Goal: Task Accomplishment & Management: Manage account settings

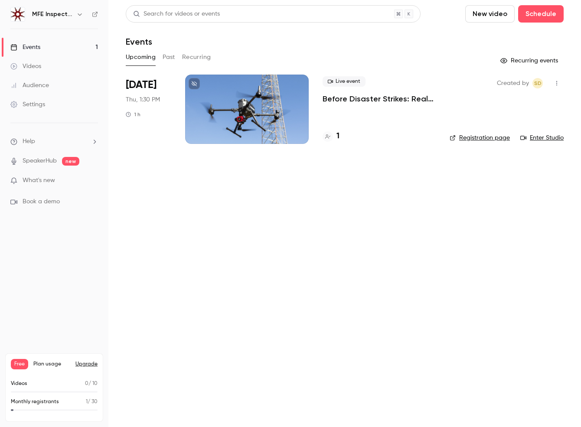
click at [265, 97] on div at bounding box center [247, 109] width 124 height 69
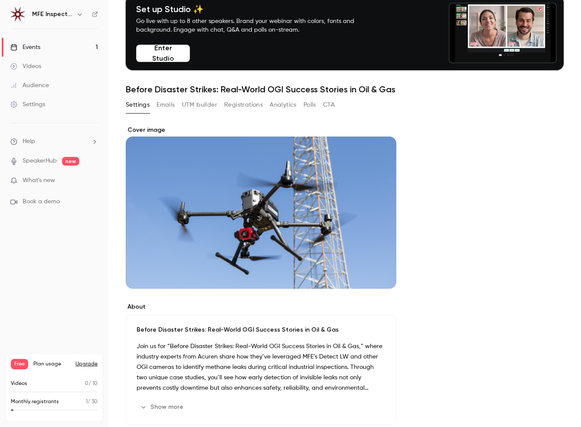
scroll to position [7, 0]
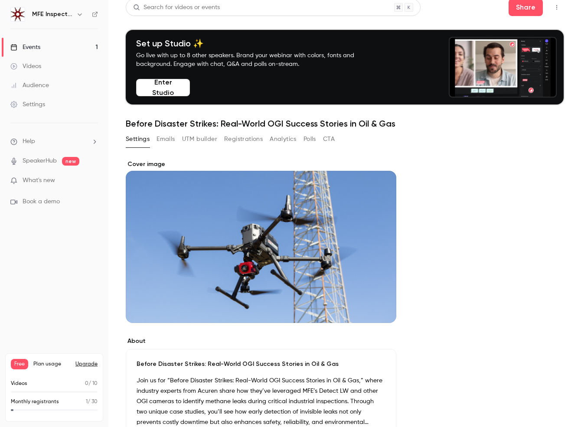
click at [349, 121] on h1 "Before Disaster Strikes: Real-World OGI Success Stories in Oil & Gas" at bounding box center [345, 123] width 438 height 10
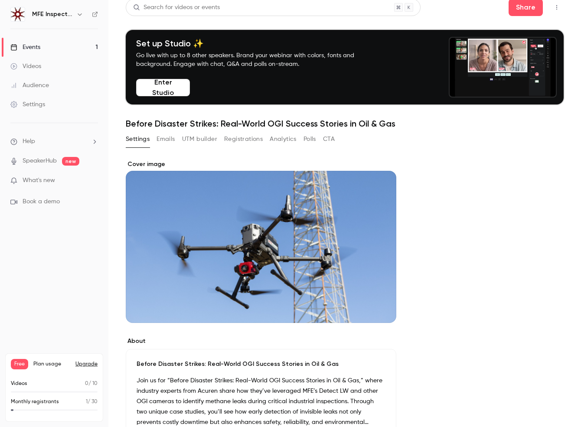
click at [352, 124] on h1 "Before Disaster Strikes: Real-World OGI Success Stories in Oil & Gas" at bounding box center [345, 123] width 438 height 10
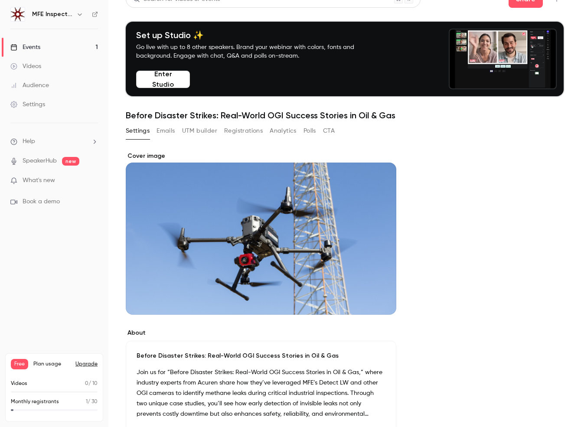
scroll to position [0, 0]
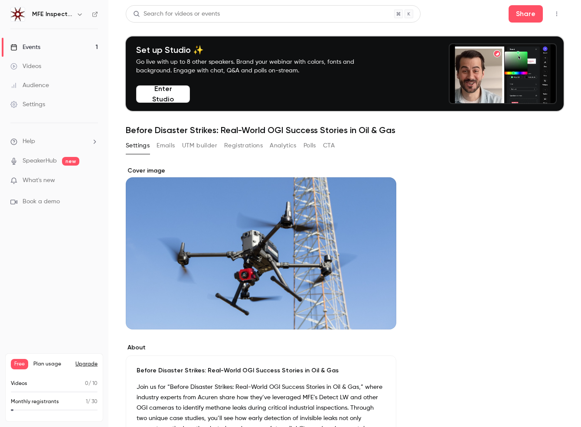
click at [276, 128] on h1 "Before Disaster Strikes: Real-World OGI Success Stories in Oil & Gas" at bounding box center [345, 130] width 438 height 10
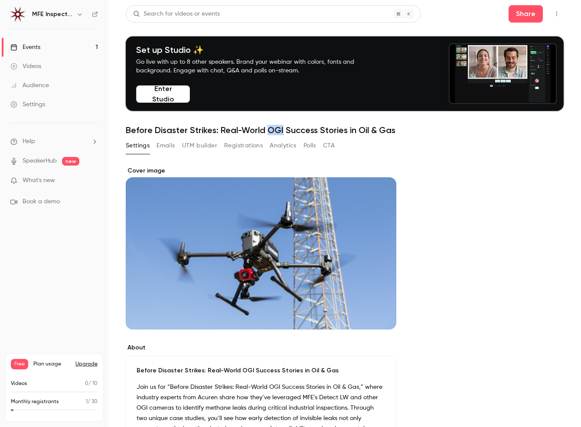
click at [276, 128] on h1 "Before Disaster Strikes: Real-World OGI Success Stories in Oil & Gas" at bounding box center [345, 130] width 438 height 10
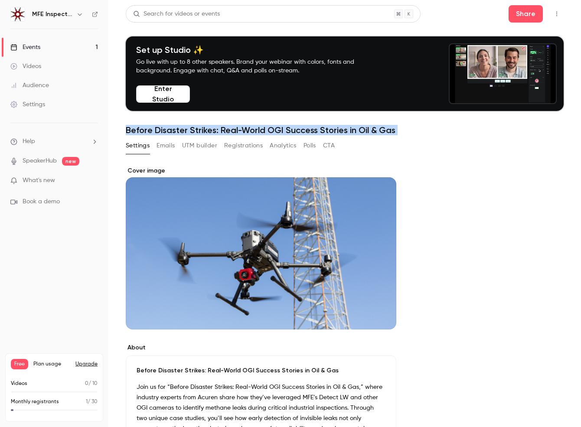
click at [276, 128] on h1 "Before Disaster Strikes: Real-World OGI Success Stories in Oil & Gas" at bounding box center [345, 130] width 438 height 10
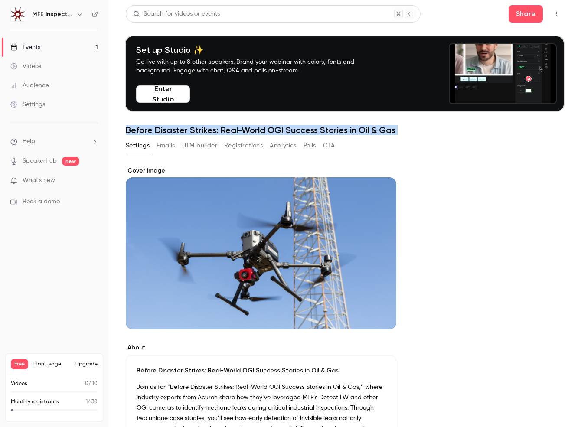
click at [276, 128] on h1 "Before Disaster Strikes: Real-World OGI Success Stories in Oil & Gas" at bounding box center [345, 130] width 438 height 10
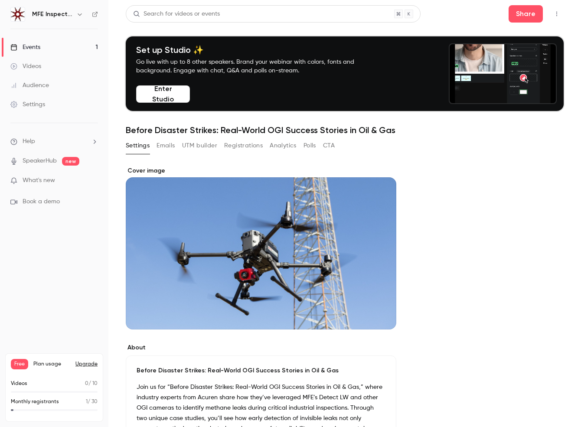
click at [233, 128] on h1 "Before Disaster Strikes: Real-World OGI Success Stories in Oil & Gas" at bounding box center [345, 130] width 438 height 10
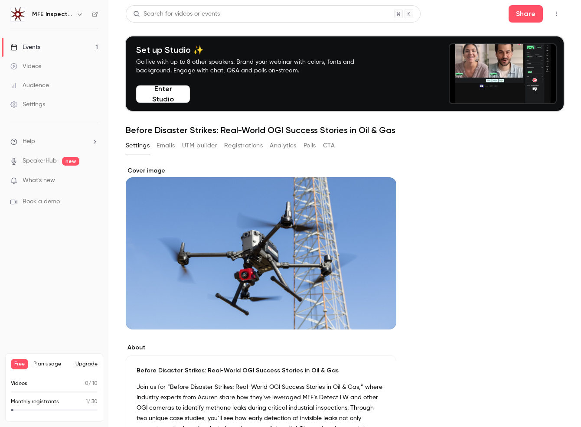
click at [554, 11] on icon "button" at bounding box center [557, 14] width 7 height 6
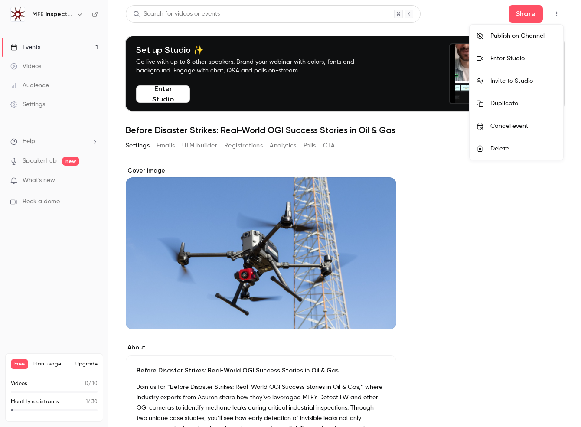
click at [517, 105] on div "Duplicate" at bounding box center [524, 103] width 66 height 9
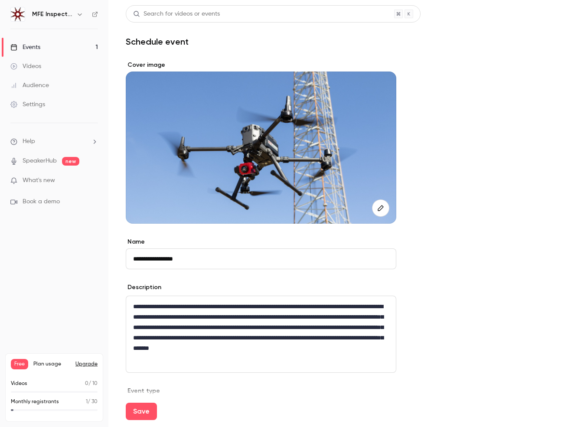
paste input "**********"
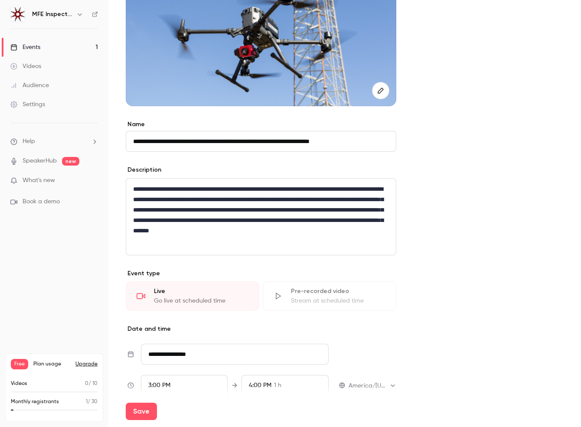
scroll to position [128, 0]
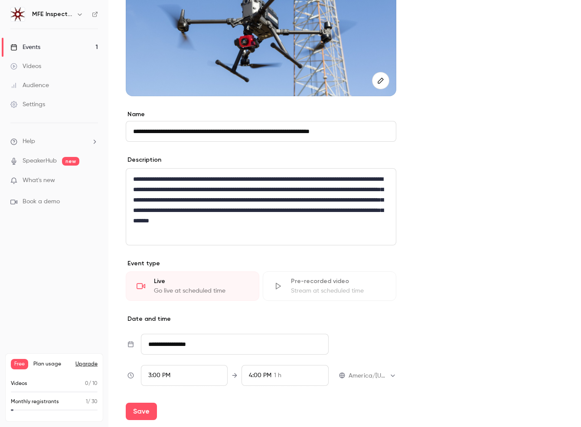
type input "**********"
click at [211, 232] on p "**********" at bounding box center [261, 205] width 256 height 62
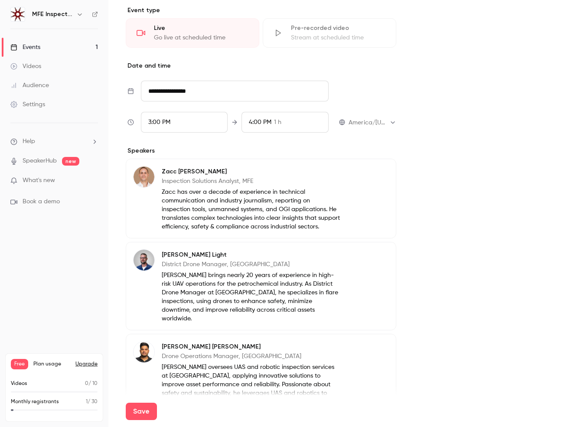
scroll to position [380, 0]
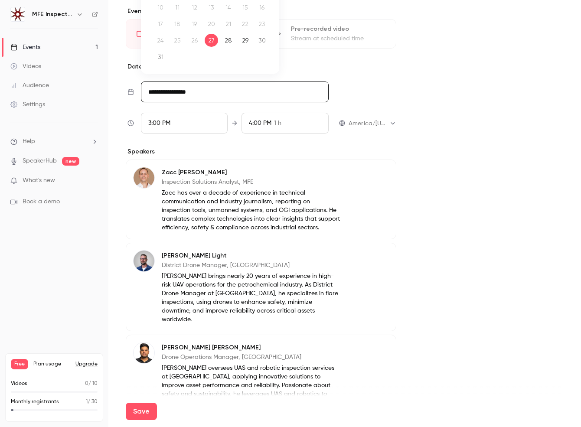
click at [183, 89] on input "**********" at bounding box center [235, 92] width 188 height 21
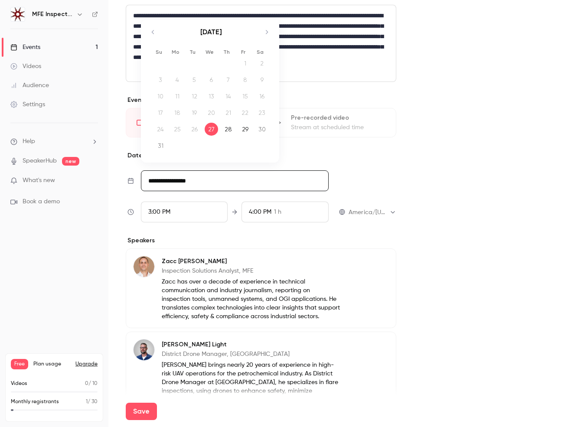
scroll to position [284, 0]
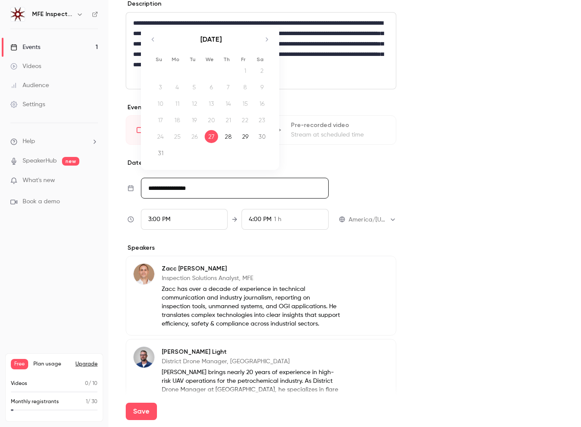
click at [268, 40] on icon "Move forward to switch to the next month." at bounding box center [267, 39] width 10 height 10
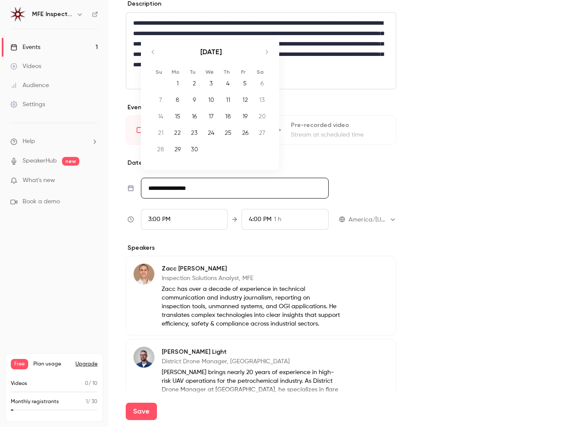
click at [229, 133] on div "25" at bounding box center [228, 132] width 13 height 13
type input "**********"
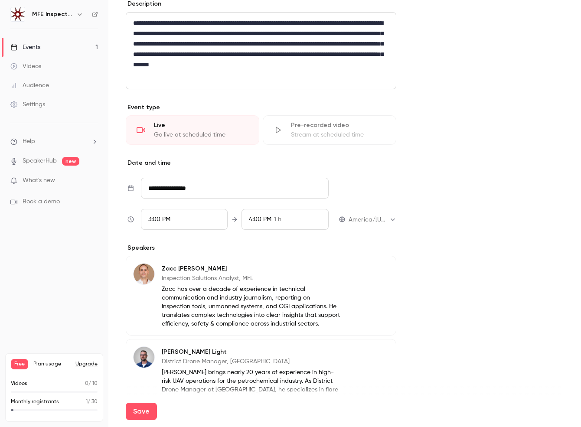
click at [151, 217] on span "3:00 PM" at bounding box center [159, 220] width 22 height 6
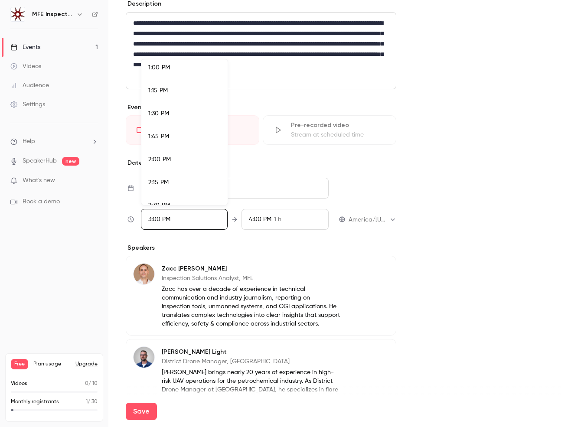
scroll to position [1198, 0]
click at [168, 113] on span "1:30 PM" at bounding box center [158, 114] width 21 height 6
click at [374, 221] on div at bounding box center [290, 213] width 581 height 427
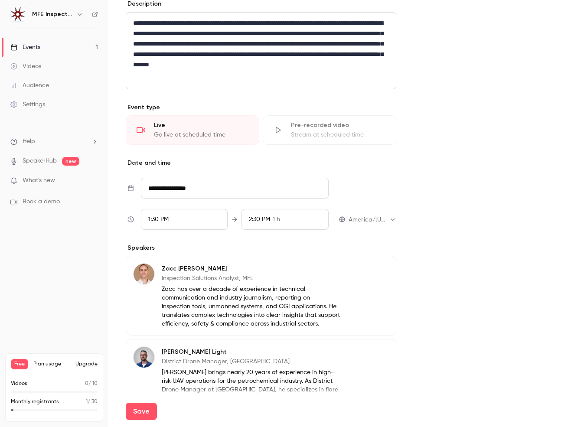
scroll to position [1318, 0]
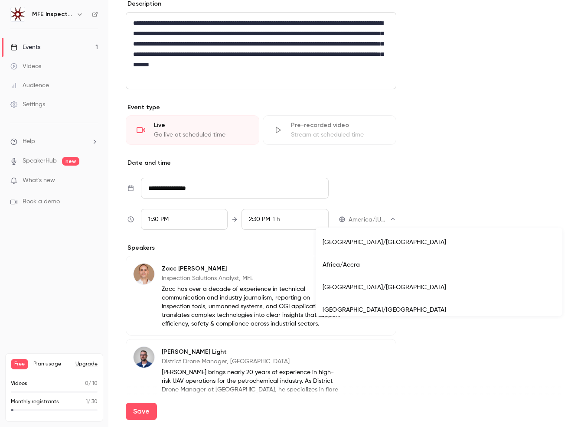
click at [391, 221] on body "**********" at bounding box center [290, 213] width 581 height 427
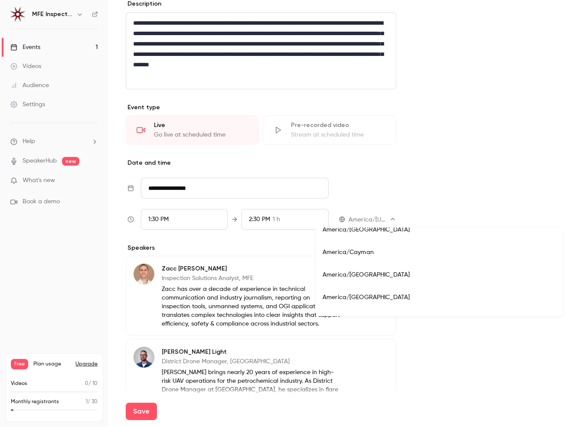
scroll to position [1839, 0]
click at [372, 274] on li "America/[GEOGRAPHIC_DATA]" at bounding box center [439, 276] width 247 height 23
type input "**********"
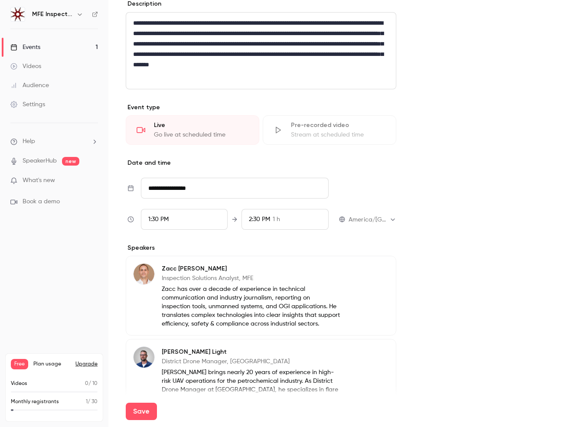
click at [192, 26] on p "**********" at bounding box center [261, 49] width 256 height 62
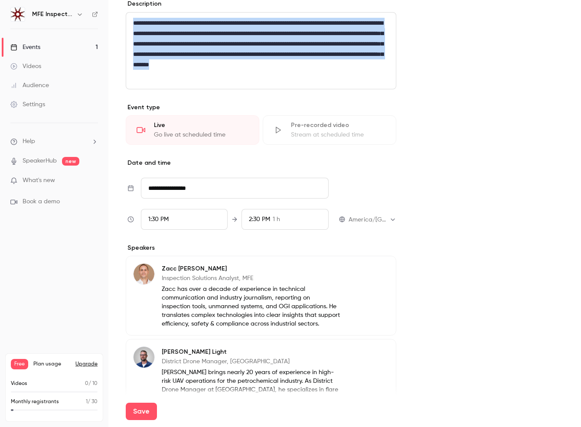
click at [192, 26] on p "**********" at bounding box center [261, 49] width 256 height 62
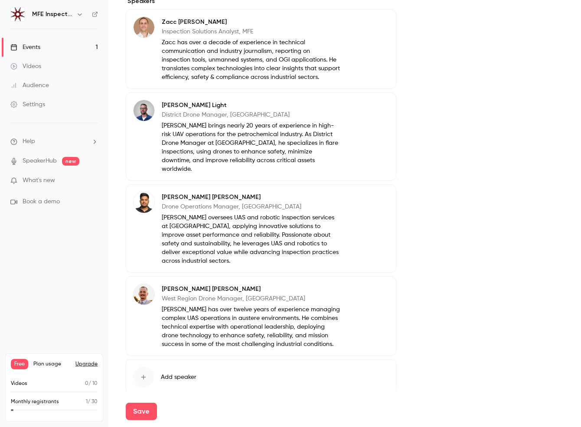
scroll to position [584, 0]
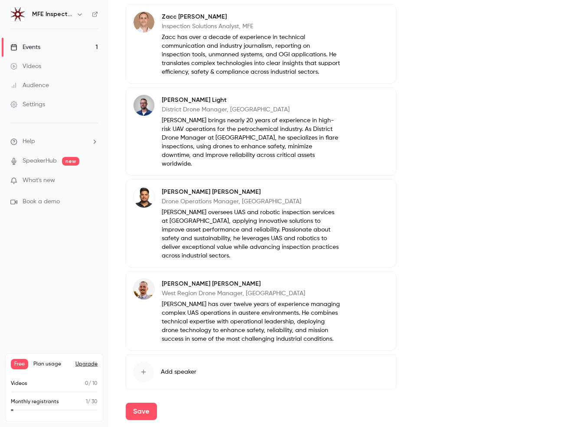
click at [254, 139] on p "[PERSON_NAME] brings nearly 20 years of experience in high-risk UAV operations …" at bounding box center [251, 142] width 178 height 52
click at [368, 105] on icon "button" at bounding box center [364, 101] width 7 height 7
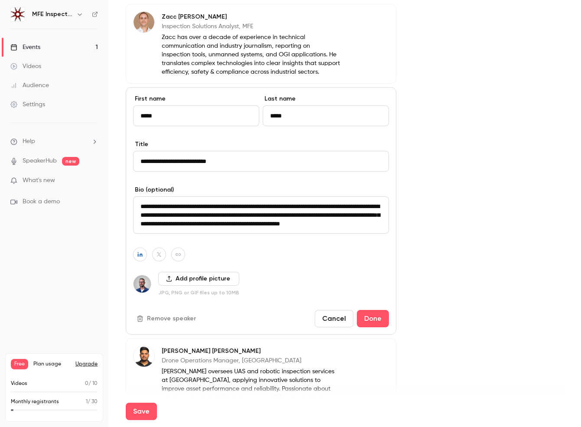
type input "*****"
click at [154, 215] on textarea "**********" at bounding box center [261, 215] width 256 height 37
type textarea "**********"
drag, startPoint x: 205, startPoint y: 170, endPoint x: 135, endPoint y: 170, distance: 70.7
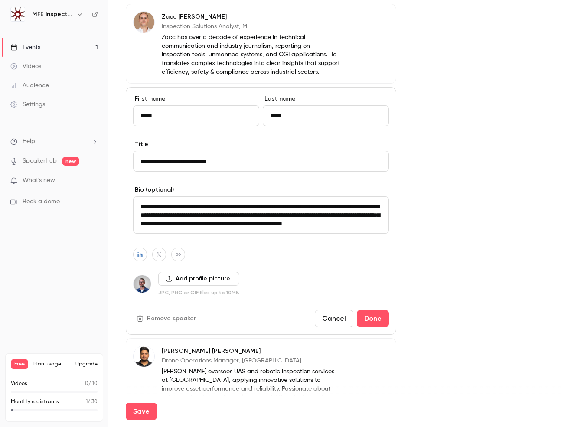
click at [135, 170] on input "**********" at bounding box center [261, 161] width 256 height 21
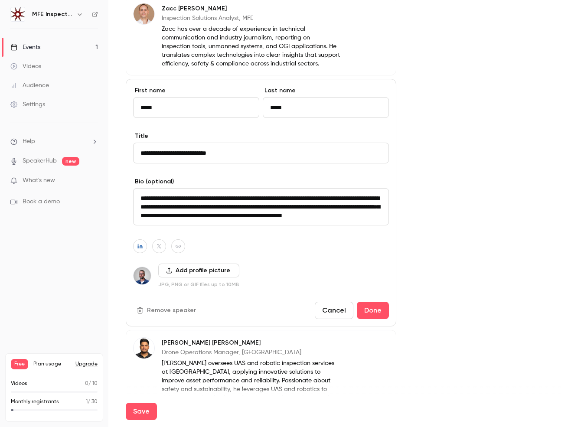
scroll to position [0, 0]
click at [380, 317] on button "Done" at bounding box center [373, 310] width 32 height 17
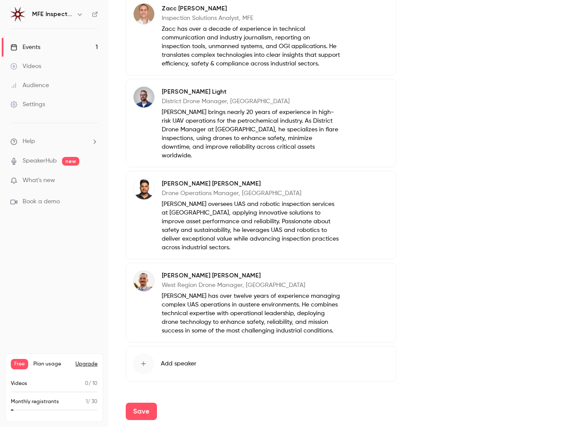
click at [372, 184] on button "Edit" at bounding box center [374, 185] width 32 height 14
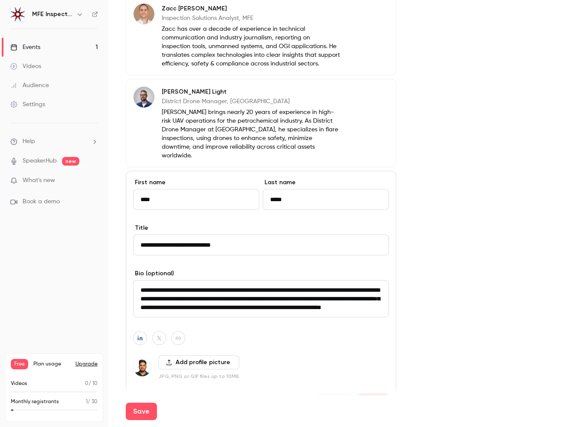
drag, startPoint x: 217, startPoint y: 245, endPoint x: 139, endPoint y: 244, distance: 78.1
click at [139, 244] on input "**********" at bounding box center [261, 245] width 256 height 21
paste input
type input "**********"
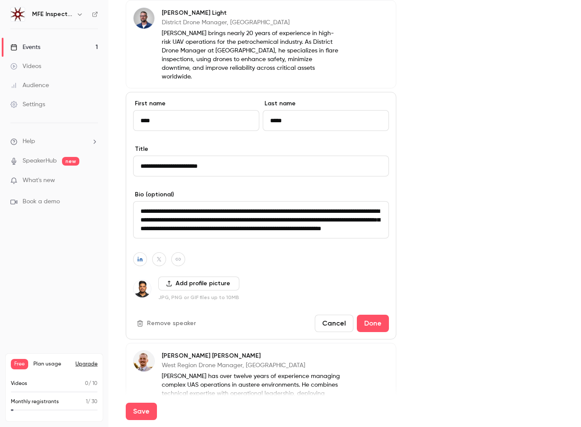
scroll to position [9, 0]
click at [378, 325] on button "Done" at bounding box center [373, 323] width 32 height 17
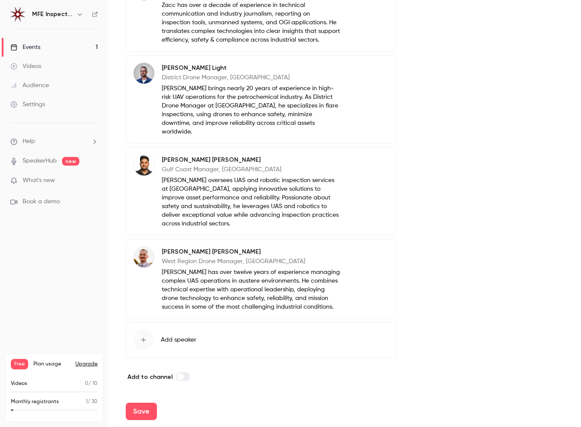
scroll to position [610, 0]
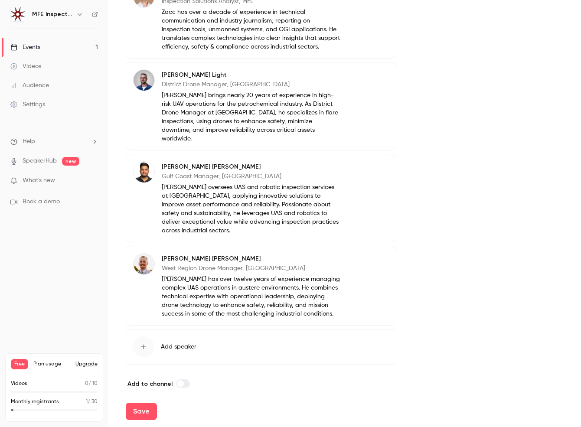
click at [385, 254] on button "Edit" at bounding box center [374, 260] width 32 height 14
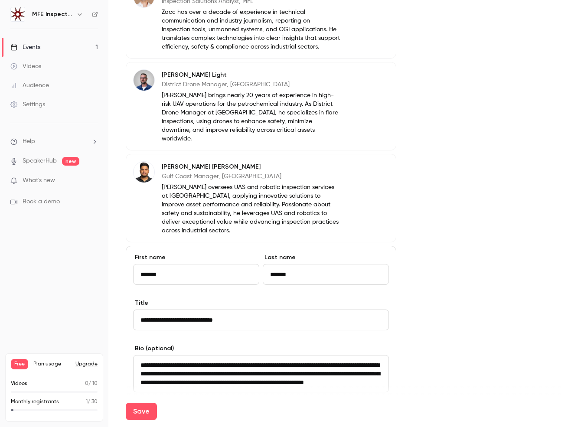
drag, startPoint x: 220, startPoint y: 311, endPoint x: 139, endPoint y: 311, distance: 81.6
click at [139, 311] on input "**********" at bounding box center [261, 320] width 256 height 21
paste input
type input "**********"
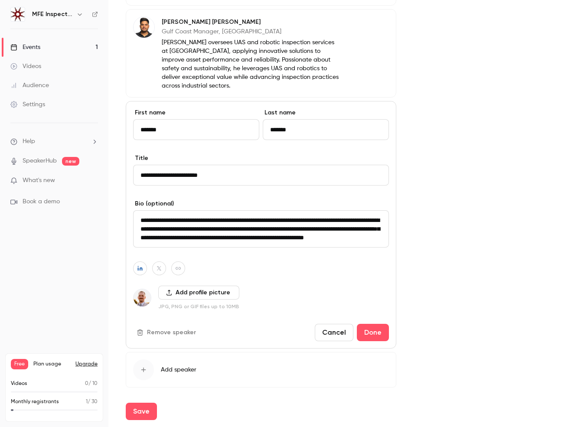
scroll to position [9, 0]
click at [377, 325] on button "Done" at bounding box center [373, 332] width 32 height 17
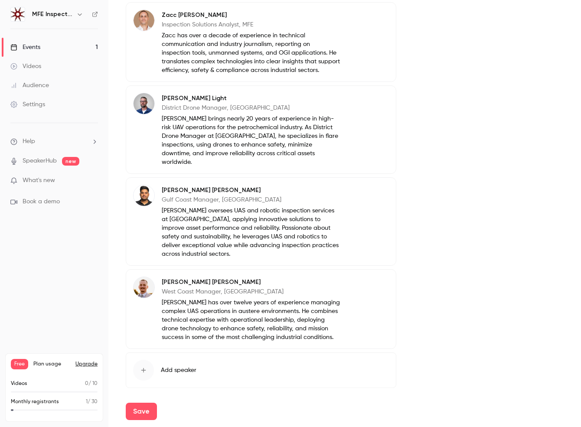
scroll to position [610, 0]
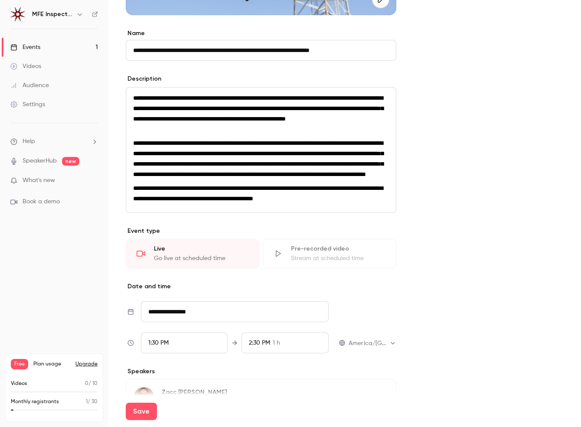
scroll to position [210, 0]
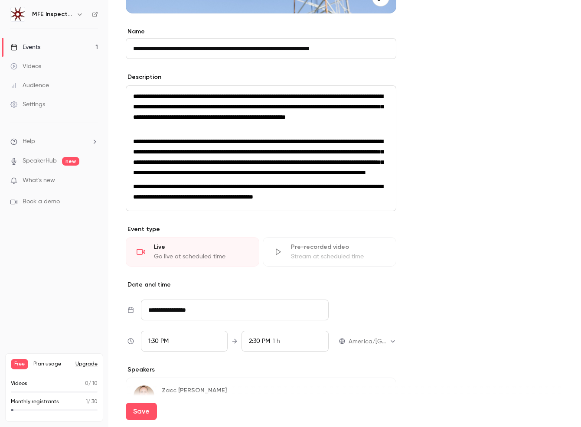
click at [171, 261] on div "Go live at scheduled time" at bounding box center [201, 257] width 95 height 9
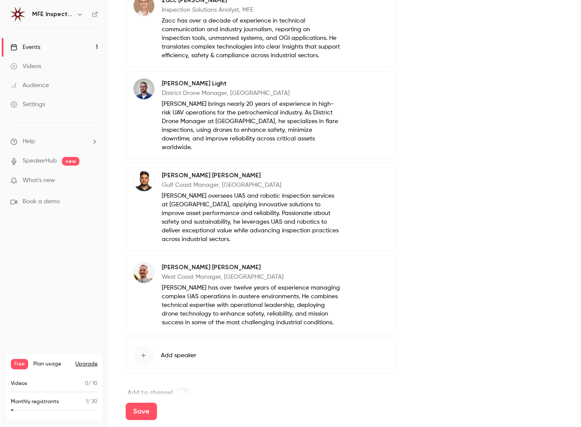
scroll to position [610, 0]
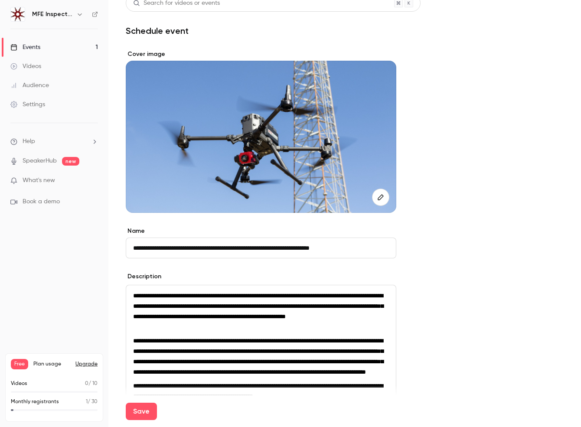
scroll to position [0, 0]
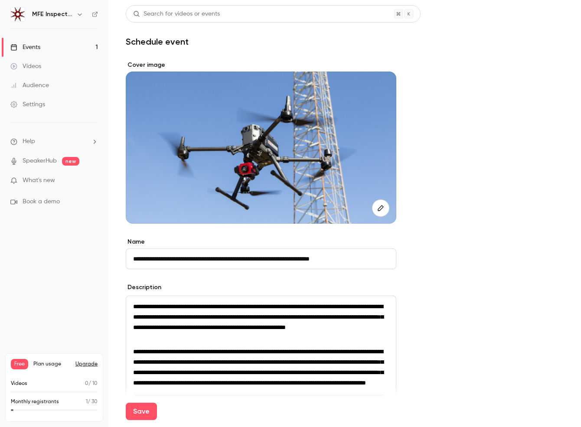
click at [249, 151] on div at bounding box center [261, 148] width 271 height 152
click at [30, 48] on div "Events" at bounding box center [25, 47] width 30 height 9
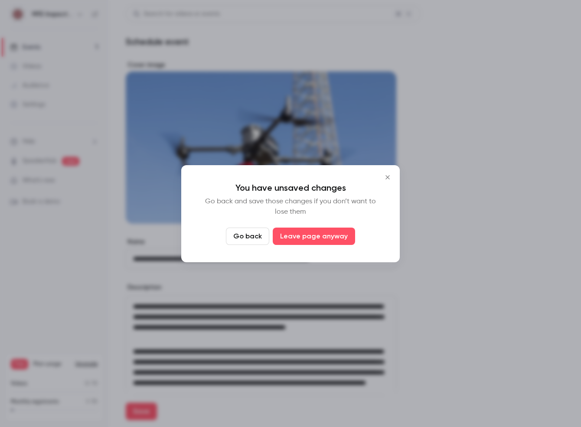
click at [249, 232] on button "Go back" at bounding box center [247, 236] width 43 height 17
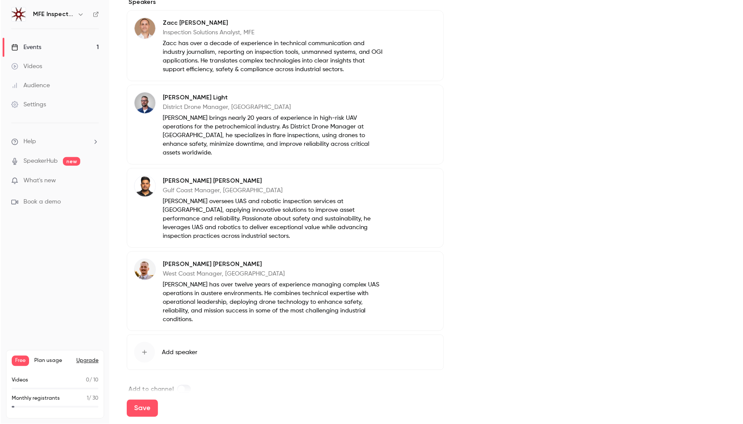
scroll to position [391, 0]
click at [143, 409] on button "Save" at bounding box center [141, 408] width 31 height 17
type input "**********"
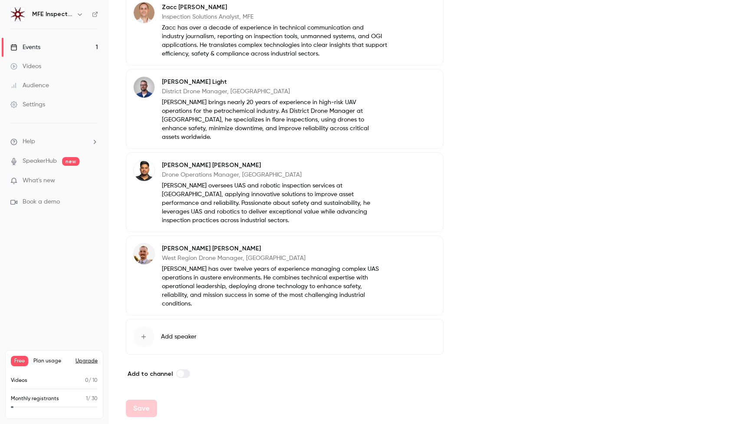
scroll to position [342, 0]
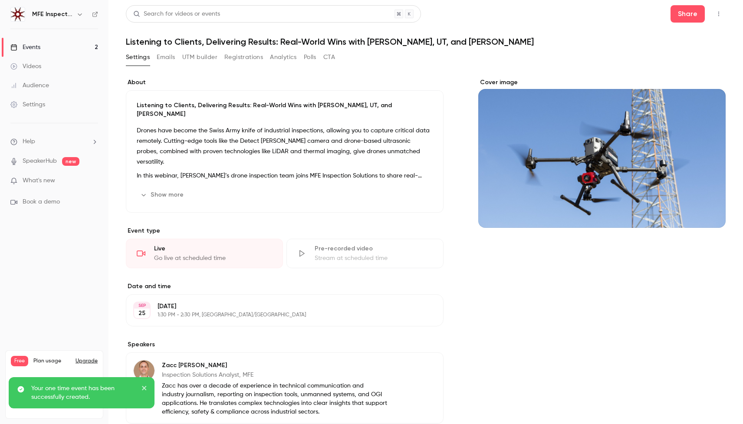
click at [27, 46] on div "Events" at bounding box center [25, 47] width 30 height 9
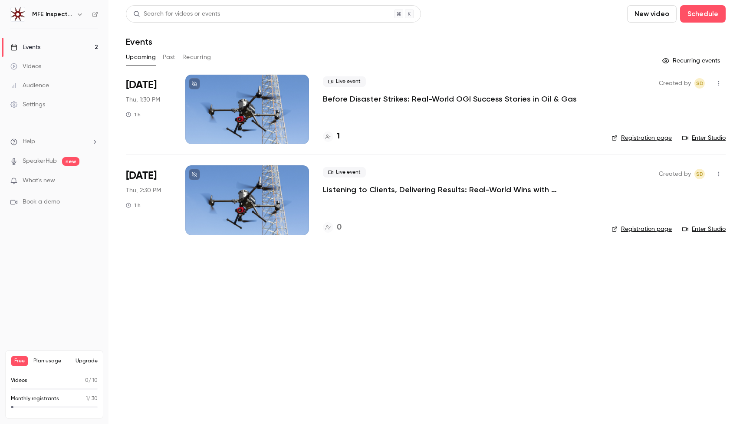
click at [581, 83] on icon "button" at bounding box center [718, 83] width 7 height 6
click at [581, 193] on div "Delete" at bounding box center [685, 195] width 66 height 9
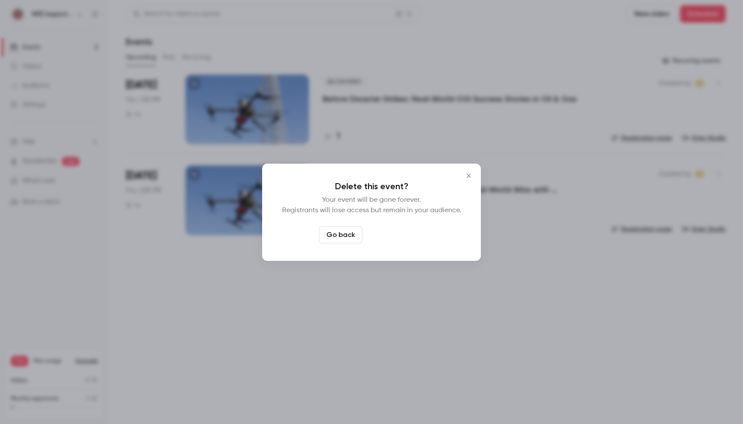
click at [410, 236] on button "Delete event" at bounding box center [395, 234] width 58 height 17
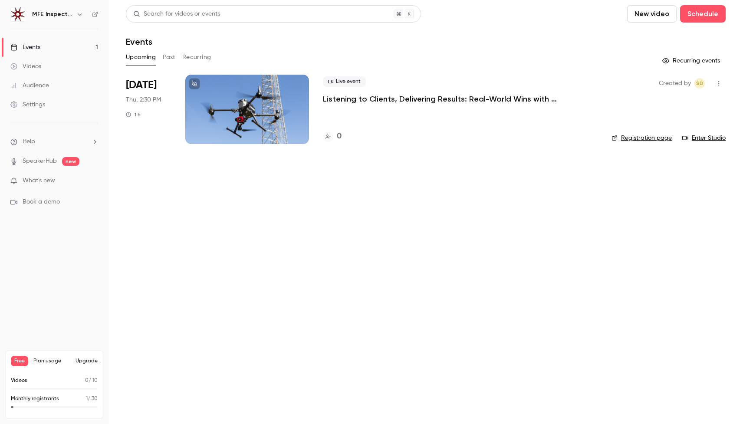
click at [256, 110] on div at bounding box center [247, 109] width 124 height 69
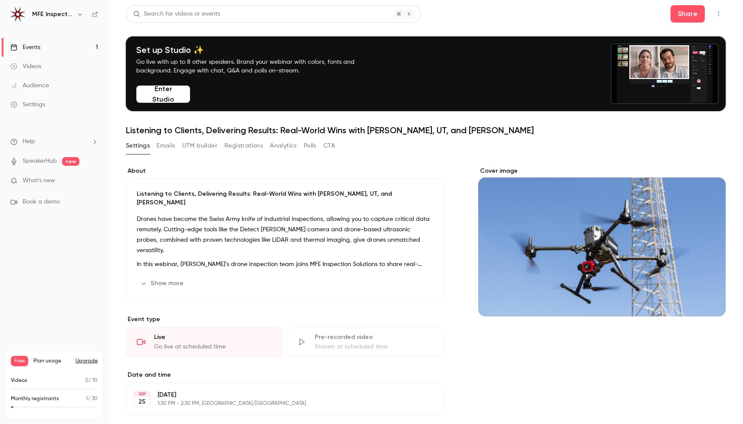
click at [170, 144] on button "Emails" at bounding box center [166, 146] width 18 height 14
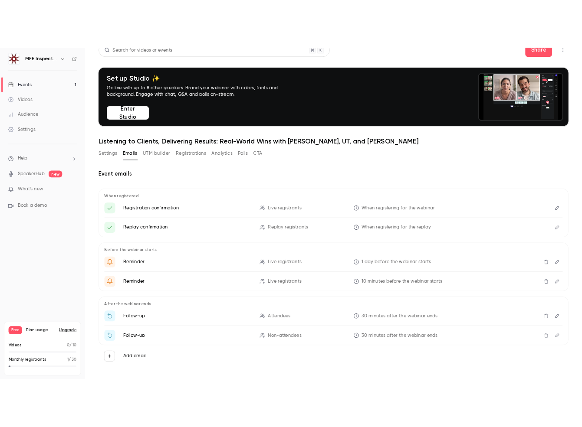
scroll to position [17, 0]
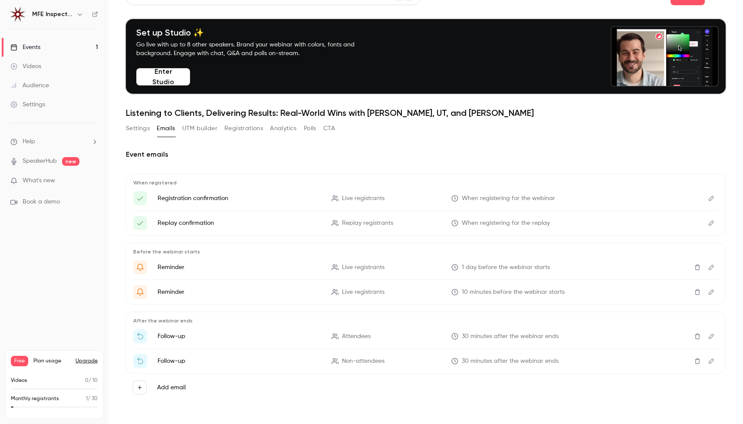
click at [581, 198] on icon "Edit" at bounding box center [711, 198] width 7 height 6
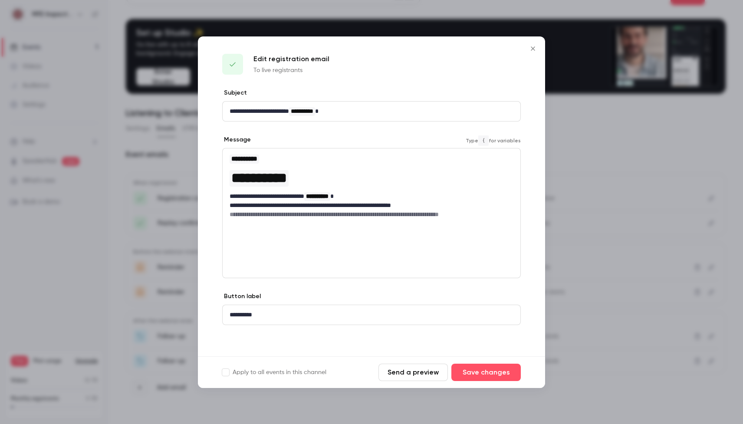
click at [338, 212] on h6 "**********" at bounding box center [372, 214] width 284 height 9
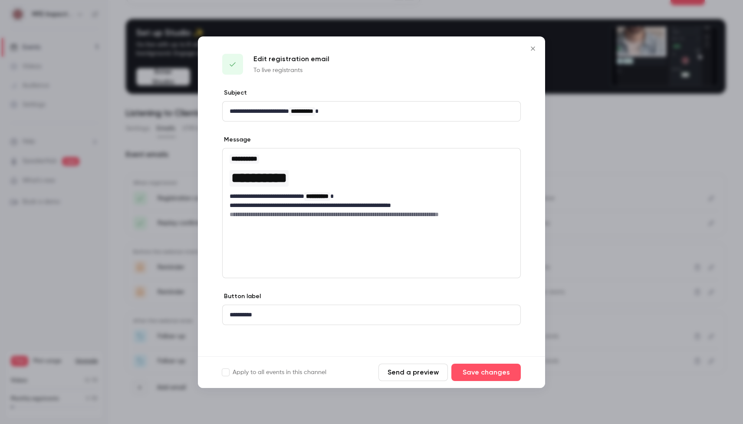
click at [410, 373] on button "Send a preview" at bounding box center [412, 372] width 69 height 17
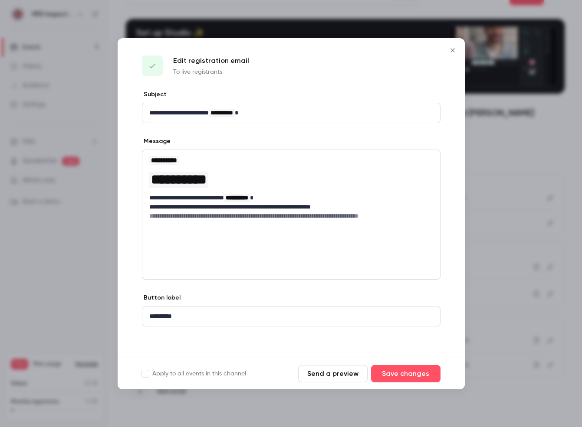
click at [452, 49] on icon "Close" at bounding box center [452, 50] width 10 height 7
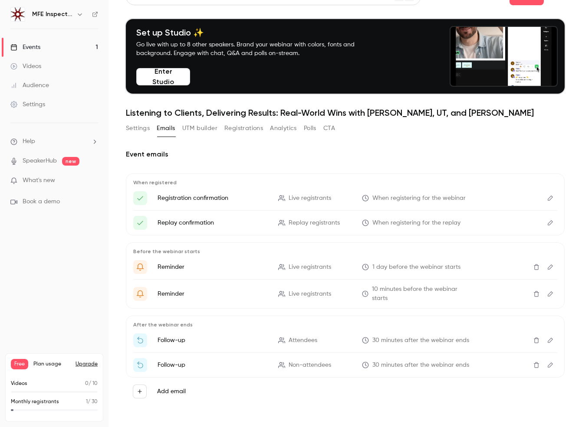
click at [550, 220] on button "Edit" at bounding box center [550, 223] width 14 height 14
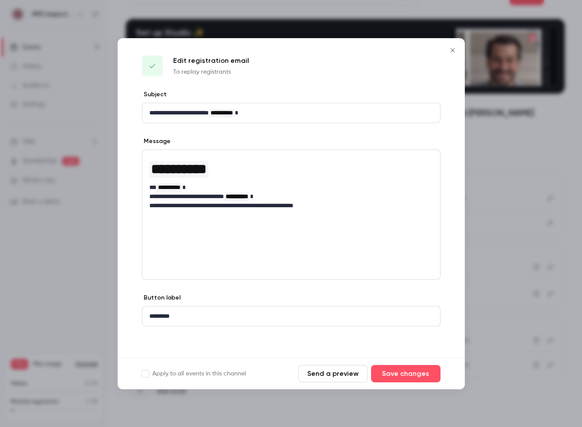
click at [456, 51] on icon "Close" at bounding box center [452, 50] width 10 height 7
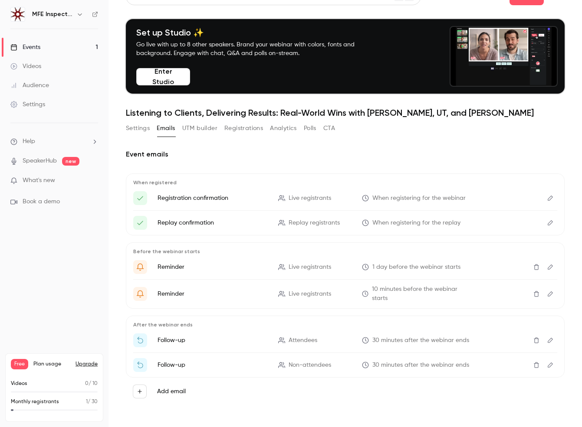
click at [552, 266] on icon "Edit" at bounding box center [550, 267] width 5 height 5
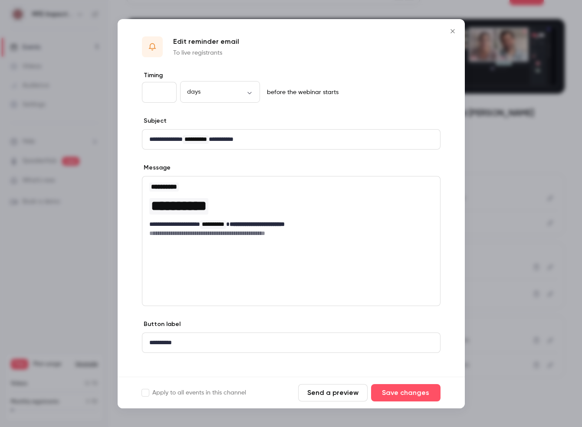
scroll to position [7, 0]
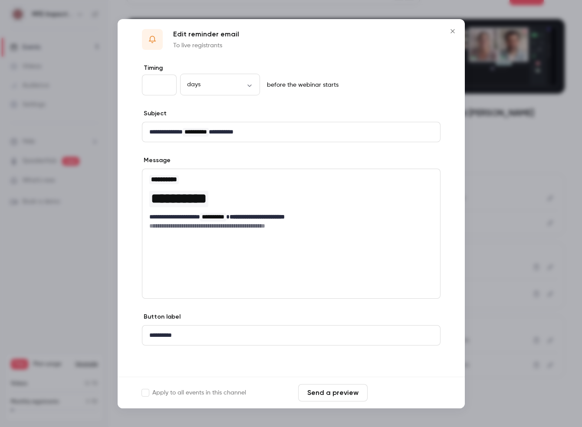
click at [423, 387] on button "Save changes" at bounding box center [405, 392] width 69 height 17
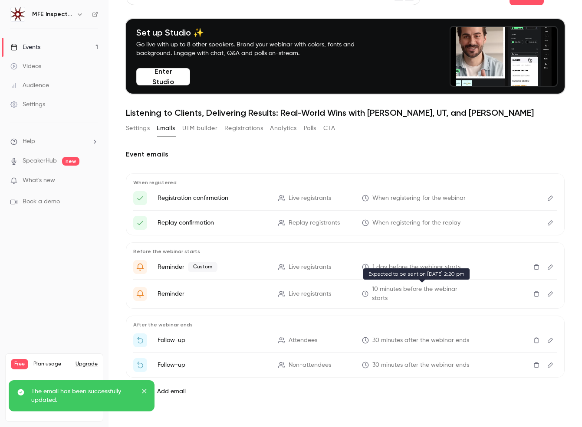
scroll to position [18, 0]
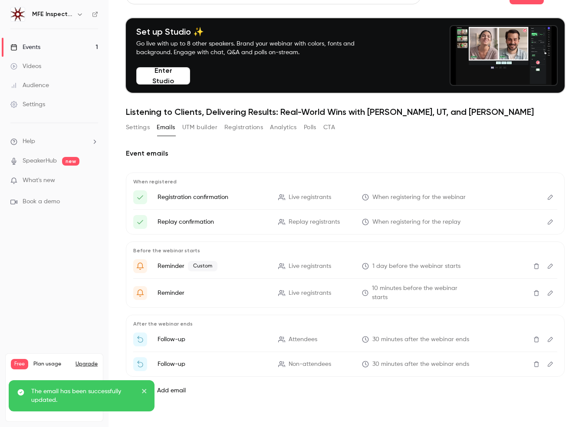
click at [551, 364] on icon "Edit" at bounding box center [550, 364] width 7 height 6
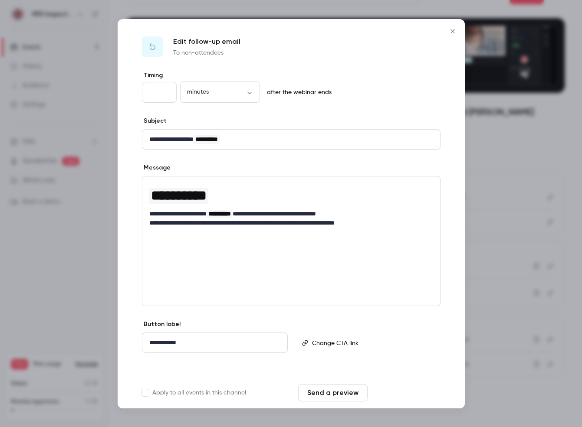
click at [413, 394] on button "Save changes" at bounding box center [405, 392] width 69 height 17
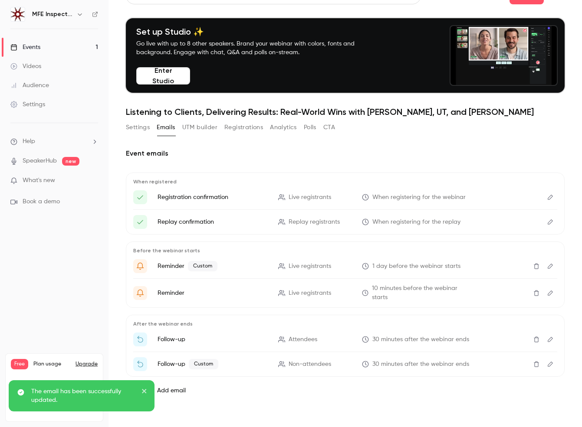
click at [211, 398] on div "Add email" at bounding box center [345, 391] width 439 height 28
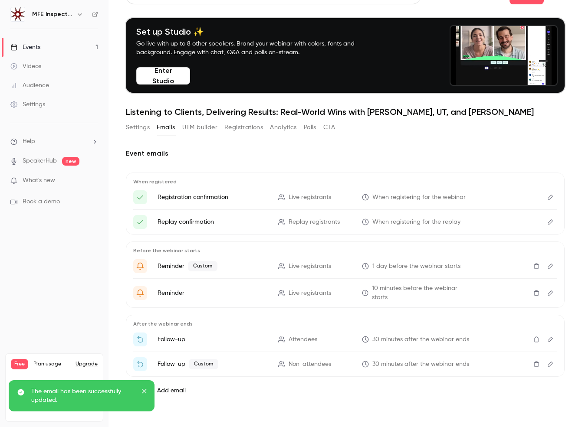
click at [145, 390] on icon "close" at bounding box center [144, 391] width 4 height 4
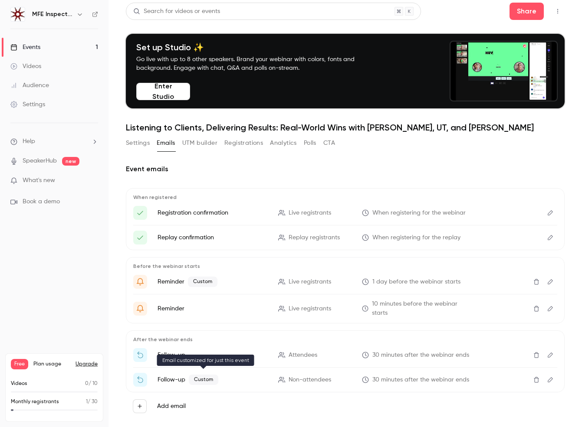
scroll to position [0, 0]
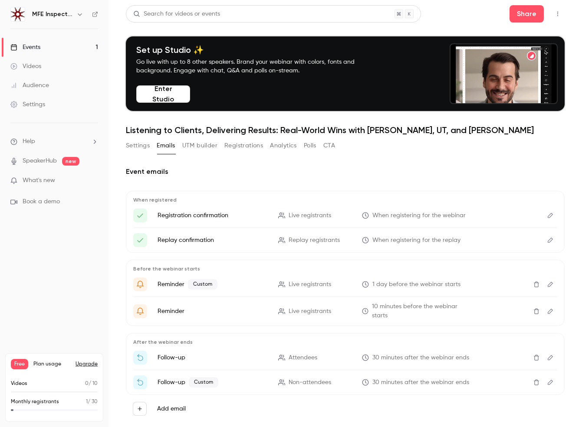
click at [197, 144] on button "UTM builder" at bounding box center [199, 146] width 35 height 14
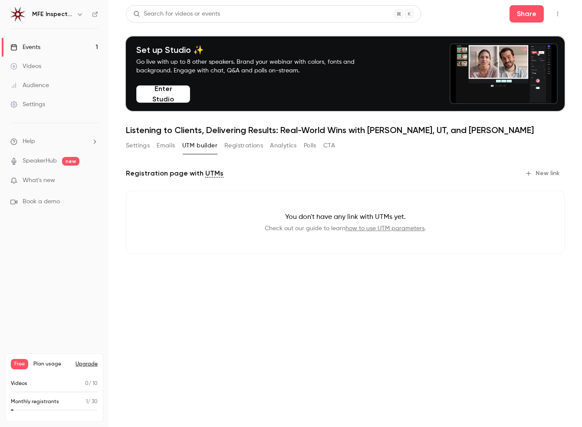
click at [239, 147] on button "Registrations" at bounding box center [243, 146] width 39 height 14
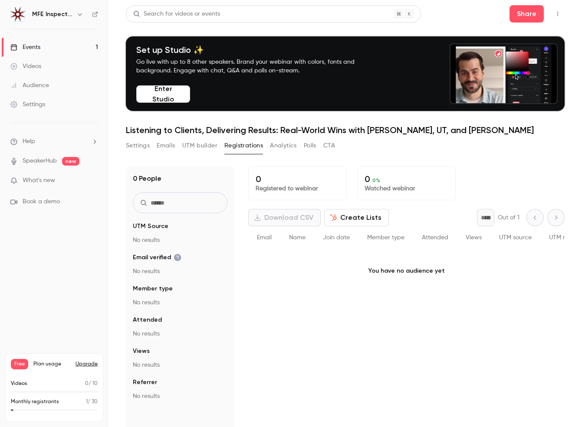
click at [285, 145] on button "Analytics" at bounding box center [283, 146] width 27 height 14
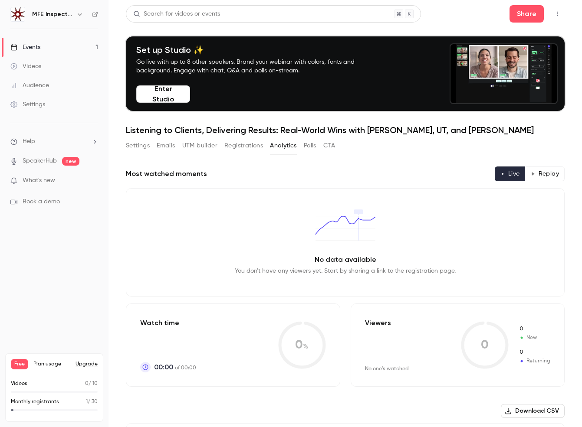
click at [309, 145] on button "Polls" at bounding box center [310, 146] width 13 height 14
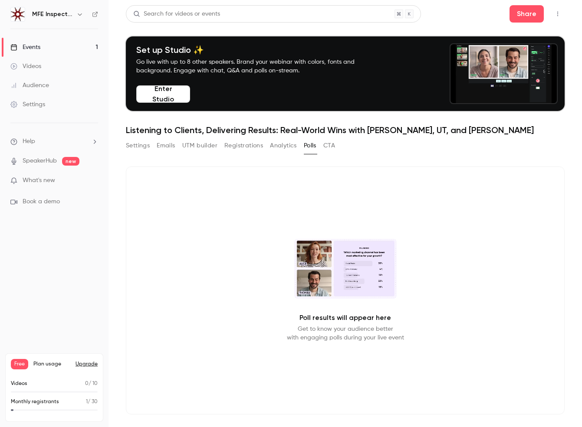
click at [330, 147] on button "CTA" at bounding box center [329, 146] width 12 height 14
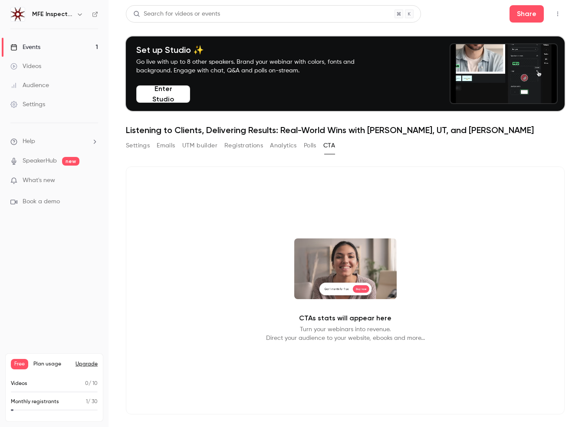
click at [139, 145] on button "Settings" at bounding box center [138, 146] width 24 height 14
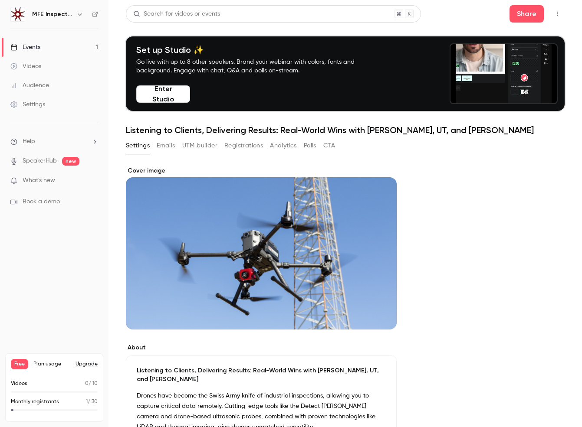
click at [119, 166] on main "Search for videos or events Share Set up Studio ✨ Go live with up to 8 other sp…" at bounding box center [344, 213] width 473 height 427
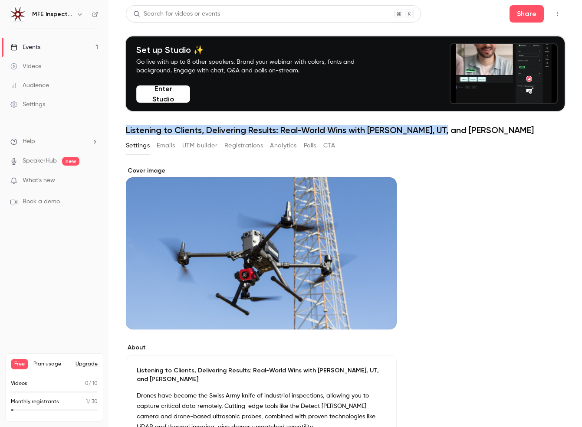
drag, startPoint x: 127, startPoint y: 131, endPoint x: 446, endPoint y: 130, distance: 318.9
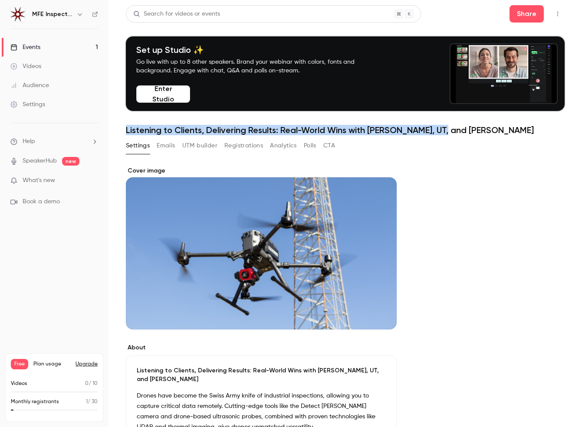
click at [446, 130] on h1 "Listening to Clients, Delivering Results: Real-World Wins with [PERSON_NAME], U…" at bounding box center [345, 130] width 439 height 10
copy h1 "Listening to Clients, Delivering Results: Real-World Wins with [PERSON_NAME], U…"
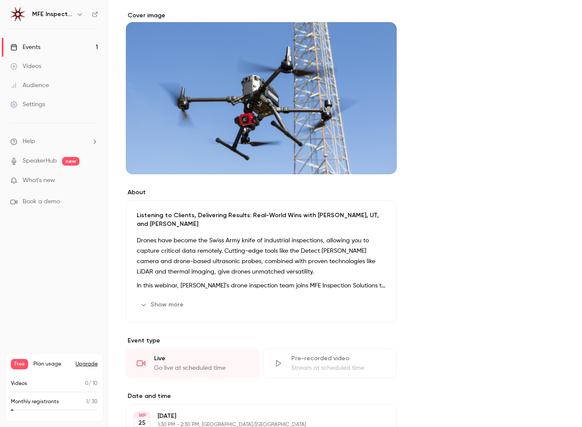
scroll to position [265, 0]
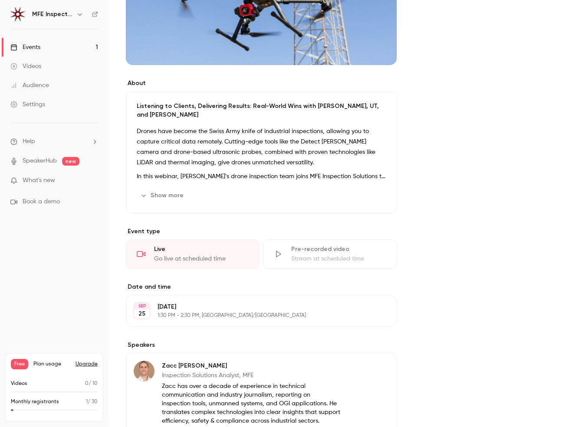
click at [168, 189] on button "Show more" at bounding box center [163, 196] width 52 height 14
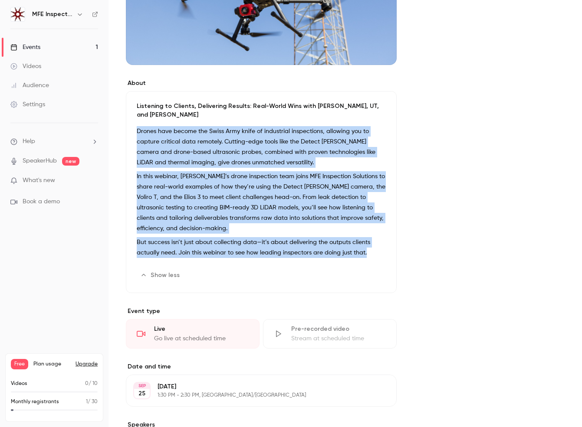
drag, startPoint x: 137, startPoint y: 122, endPoint x: 368, endPoint y: 249, distance: 264.3
click at [368, 249] on div "Drones have become the Swiss Army knife of industrial inspections, allowing you…" at bounding box center [261, 193] width 249 height 135
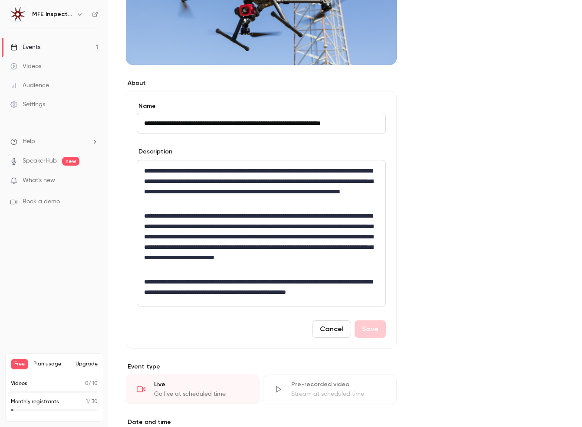
click at [226, 233] on p "**********" at bounding box center [261, 242] width 234 height 62
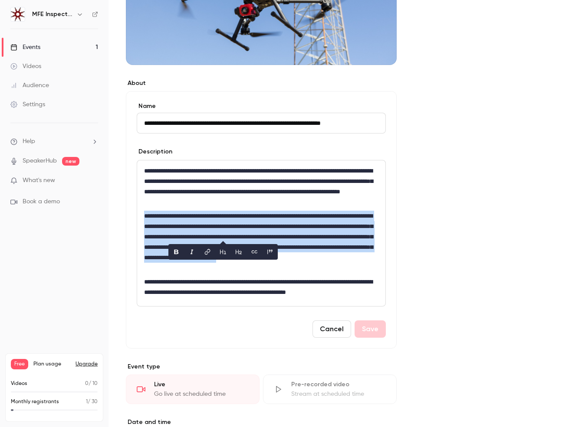
click at [226, 233] on p "**********" at bounding box center [261, 242] width 234 height 62
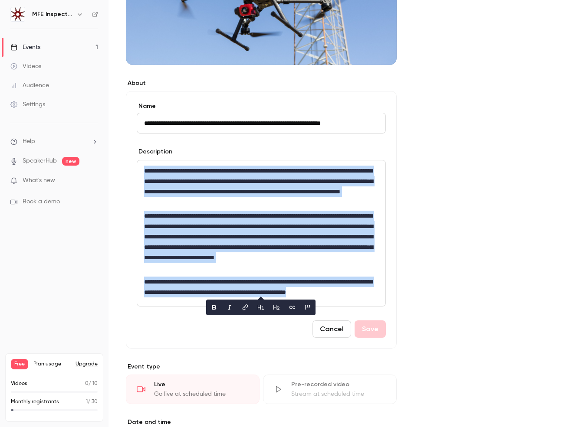
copy div "**********"
click at [303, 227] on p "**********" at bounding box center [261, 242] width 234 height 62
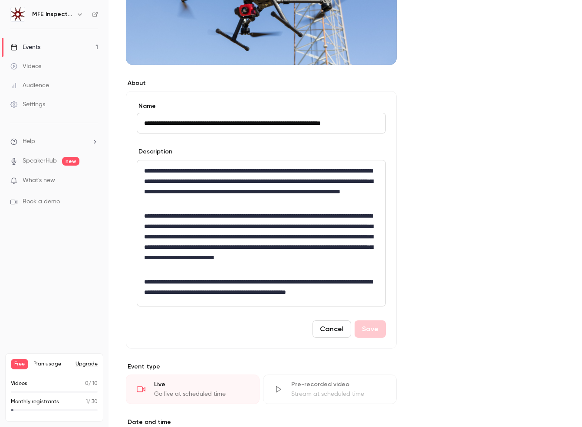
click at [442, 238] on div "**********" at bounding box center [345, 412] width 439 height 1021
click at [330, 328] on button "Cancel" at bounding box center [331, 329] width 39 height 17
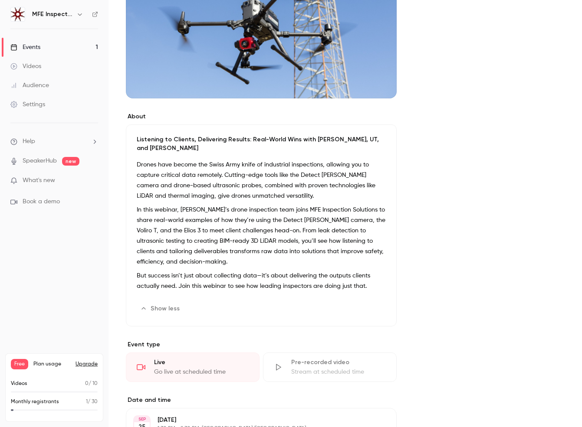
scroll to position [230, 0]
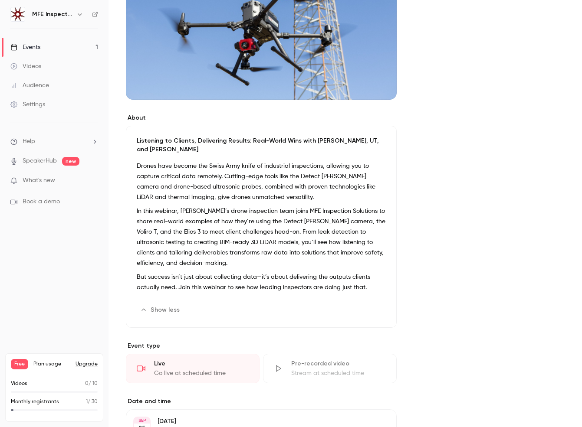
click at [369, 303] on button "Edit" at bounding box center [370, 310] width 32 height 14
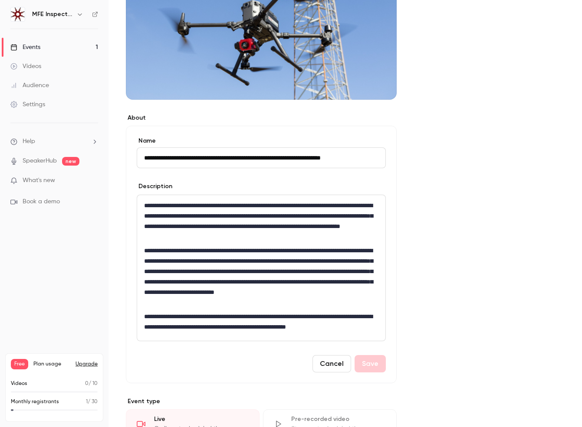
click at [250, 161] on input "**********" at bounding box center [261, 158] width 249 height 21
type input "**********"
click at [363, 365] on button "Save" at bounding box center [369, 363] width 31 height 17
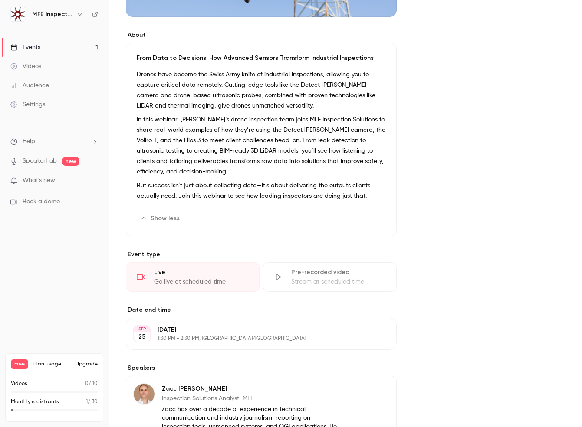
scroll to position [684, 0]
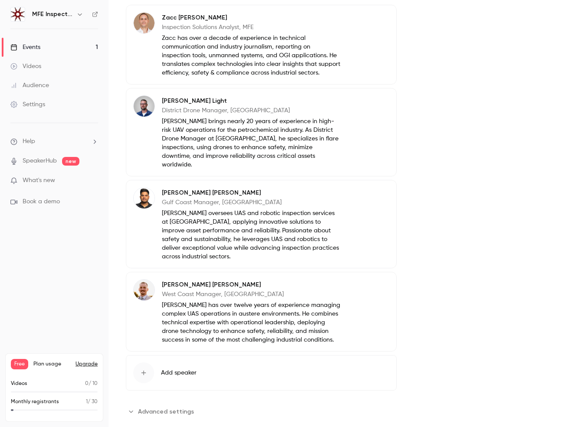
click at [172, 407] on span "Advanced settings" at bounding box center [166, 411] width 56 height 9
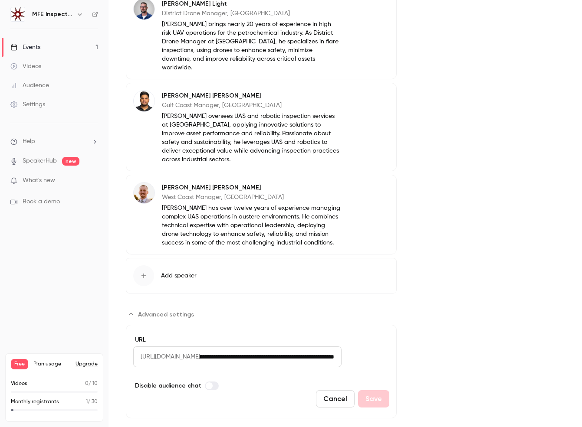
scroll to position [0, 155]
drag, startPoint x: 334, startPoint y: 344, endPoint x: 400, endPoint y: 343, distance: 66.4
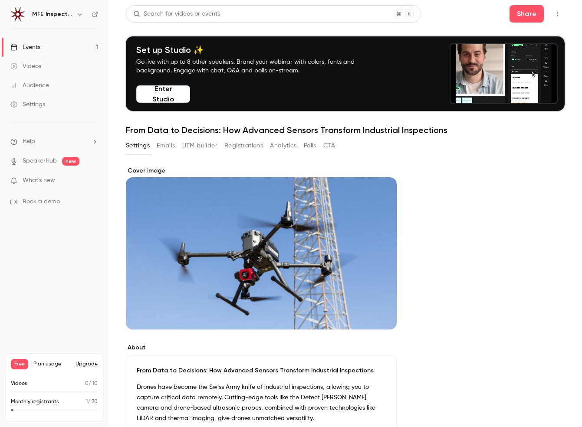
scroll to position [0, 0]
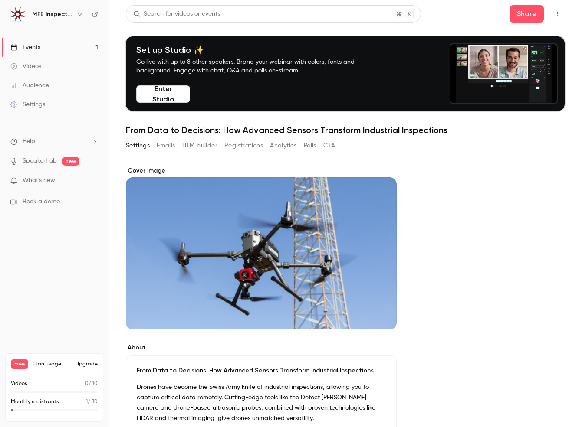
click at [236, 129] on h1 "From Data to Decisions: How Advanced Sensors Transform Industrial Inspections" at bounding box center [345, 130] width 439 height 10
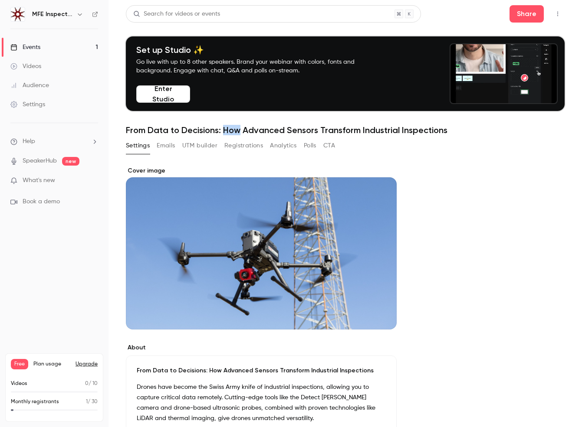
click at [236, 129] on h1 "From Data to Decisions: How Advanced Sensors Transform Industrial Inspections" at bounding box center [345, 130] width 439 height 10
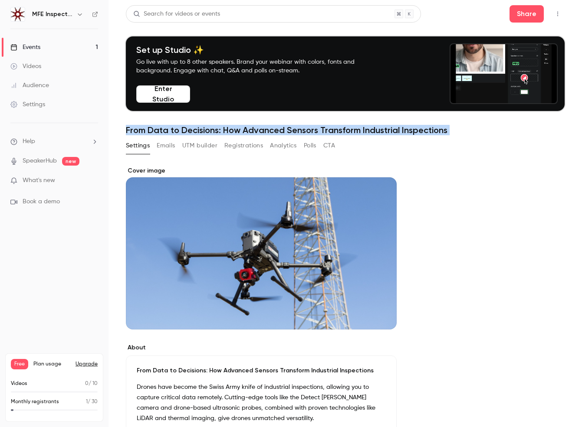
click at [236, 129] on h1 "From Data to Decisions: How Advanced Sensors Transform Industrial Inspections" at bounding box center [345, 130] width 439 height 10
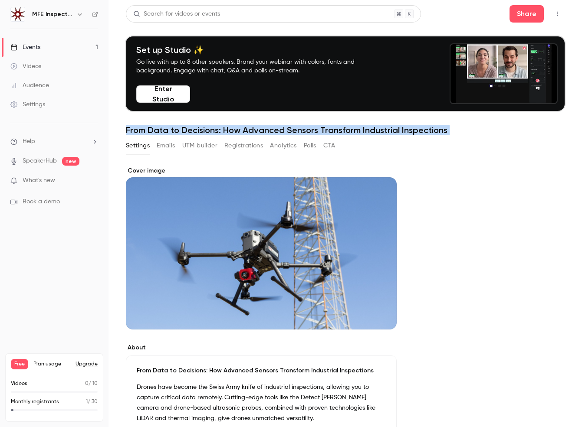
click at [236, 129] on h1 "From Data to Decisions: How Advanced Sensors Transform Industrial Inspections" at bounding box center [345, 130] width 439 height 10
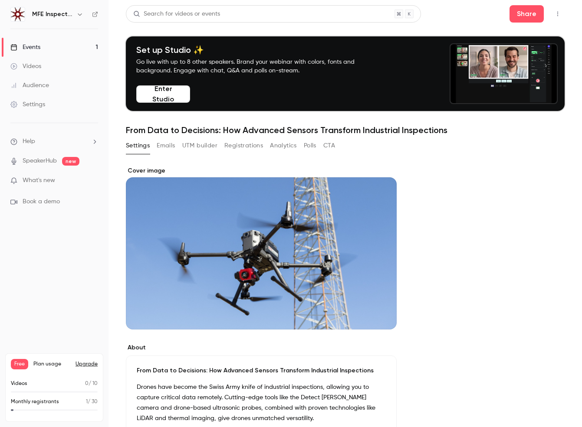
click at [236, 129] on h1 "From Data to Decisions: How Advanced Sensors Transform Industrial Inspections" at bounding box center [345, 130] width 439 height 10
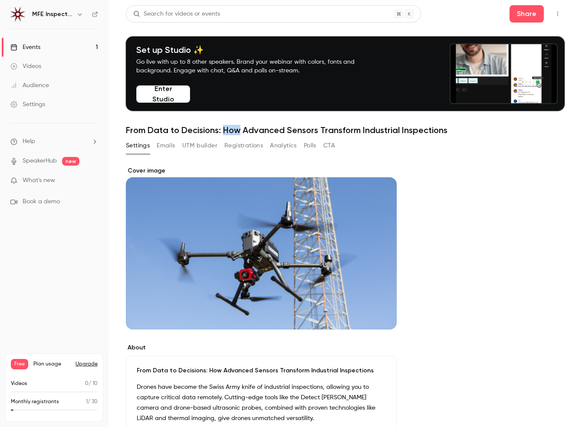
click at [236, 129] on h1 "From Data to Decisions: How Advanced Sensors Transform Industrial Inspections" at bounding box center [345, 130] width 439 height 10
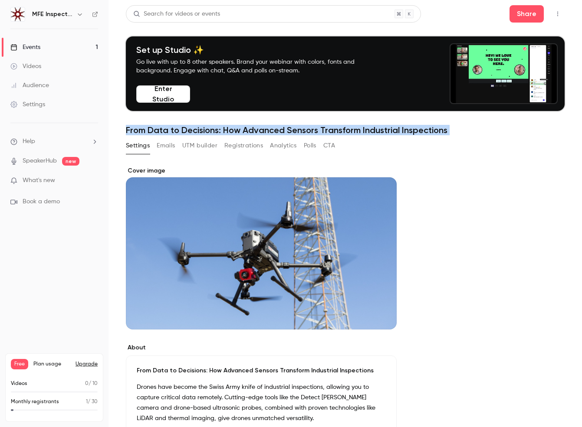
click at [236, 129] on h1 "From Data to Decisions: How Advanced Sensors Transform Industrial Inspections" at bounding box center [345, 130] width 439 height 10
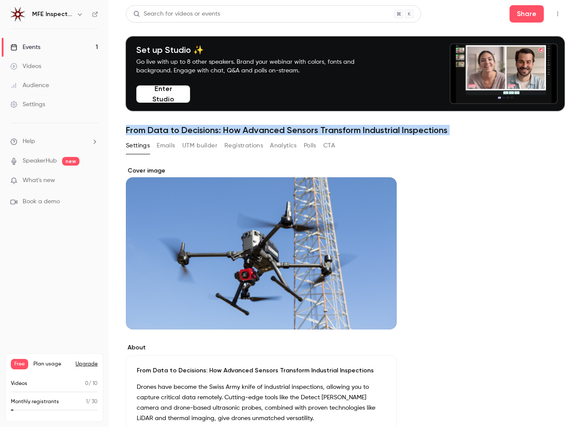
copy div "From Data to Decisions: How Advanced Sensors Transform Industrial Inspections S…"
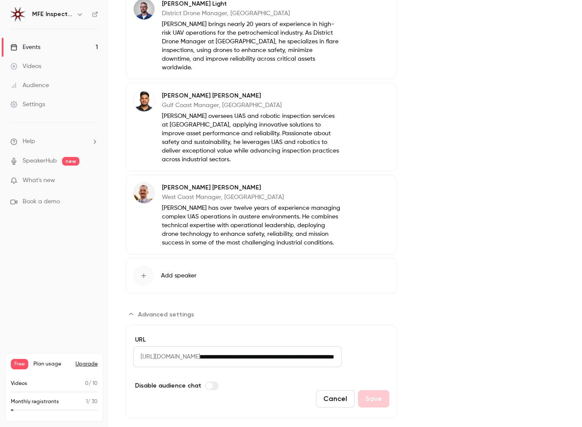
scroll to position [0, 155]
drag, startPoint x: 321, startPoint y: 338, endPoint x: 391, endPoint y: 340, distance: 70.3
click at [391, 340] on form "**********" at bounding box center [261, 372] width 271 height 94
paste input "Advanced settings"
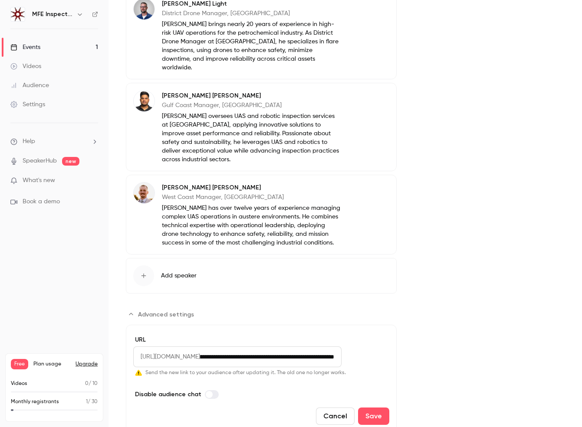
scroll to position [0, 159]
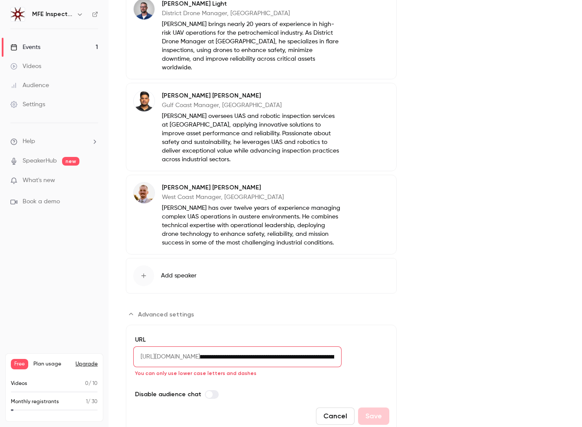
drag, startPoint x: 313, startPoint y: 341, endPoint x: 246, endPoint y: 337, distance: 67.4
click at [246, 347] on div "**********" at bounding box center [261, 357] width 256 height 21
click at [309, 347] on input "**********" at bounding box center [270, 357] width 141 height 21
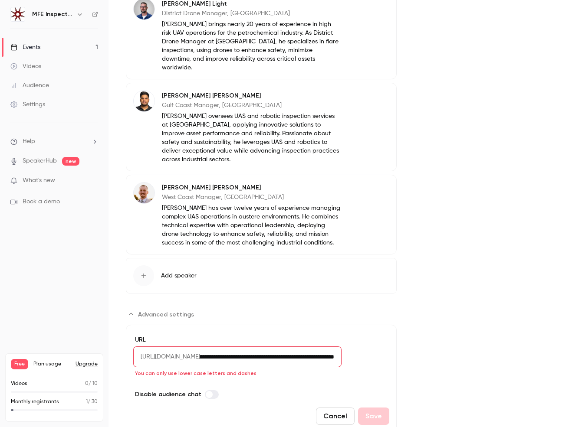
click at [322, 347] on input "**********" at bounding box center [270, 357] width 141 height 21
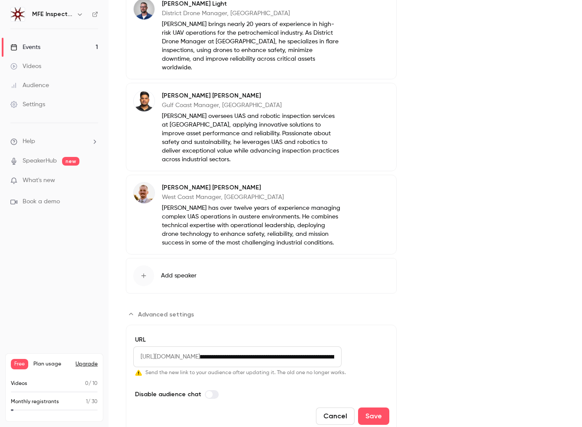
scroll to position [0, 0]
type input "**********"
click at [138, 370] on icon "Advanced settings" at bounding box center [138, 373] width 7 height 6
click at [381, 408] on button "Save" at bounding box center [373, 416] width 31 height 17
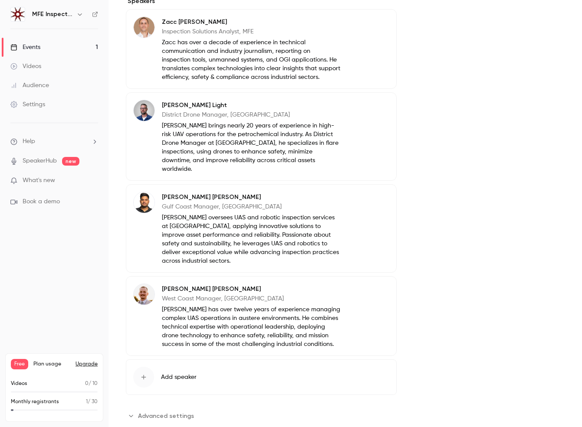
scroll to position [604, 0]
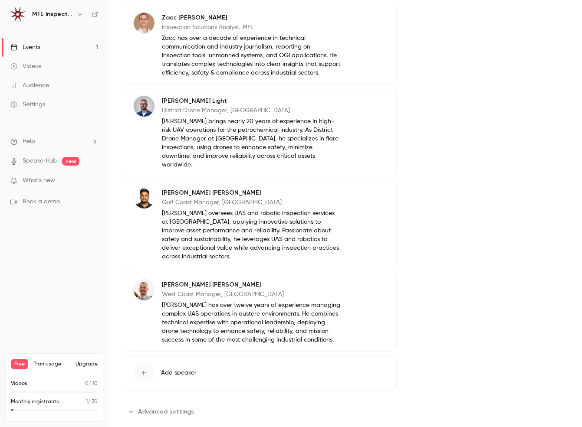
click at [187, 407] on span "Advanced settings" at bounding box center [166, 411] width 56 height 9
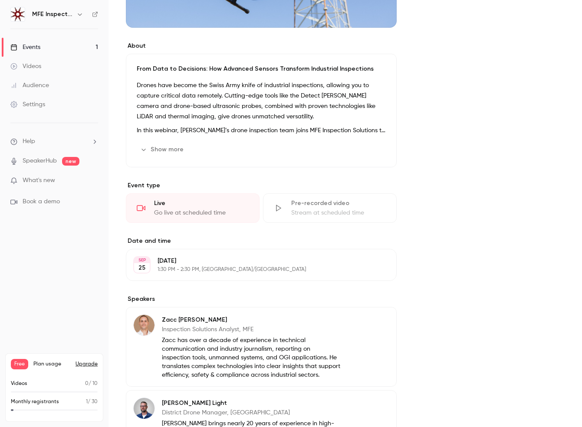
scroll to position [0, 0]
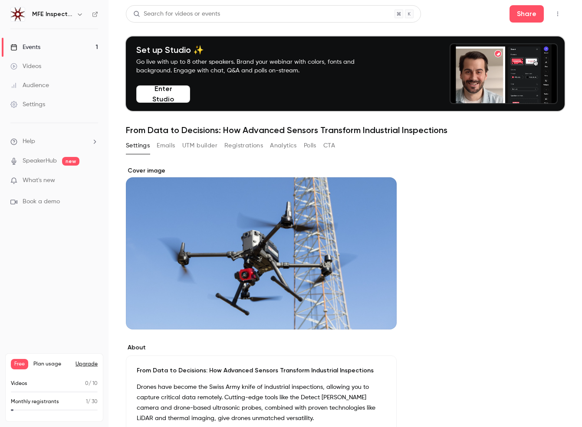
click at [254, 144] on button "Registrations" at bounding box center [243, 146] width 39 height 14
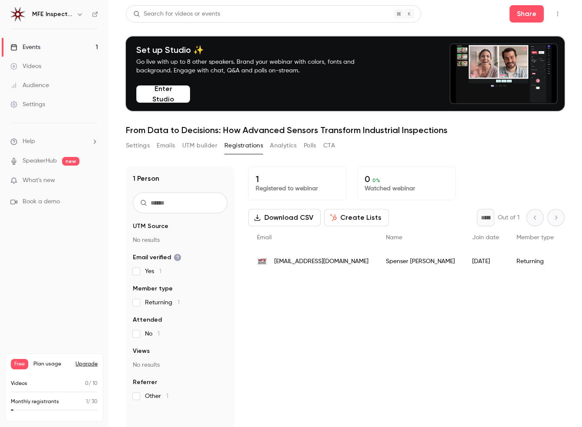
click at [287, 268] on div "[EMAIL_ADDRESS][DOMAIN_NAME]" at bounding box center [312, 261] width 129 height 24
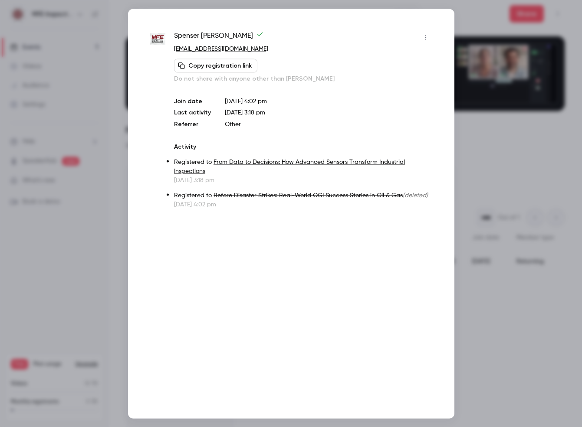
click at [424, 37] on icon "button" at bounding box center [425, 37] width 7 height 6
click at [516, 280] on div at bounding box center [291, 213] width 582 height 427
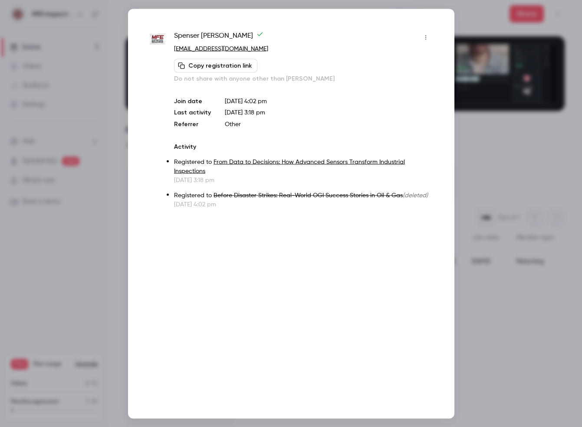
click at [455, 157] on div at bounding box center [291, 213] width 582 height 427
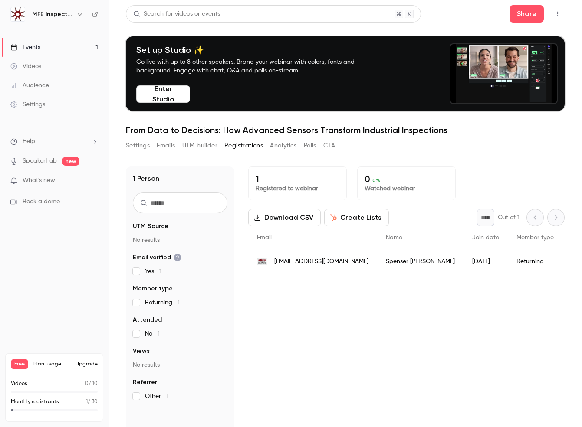
click at [269, 186] on p "Registered to webinar" at bounding box center [298, 188] width 84 height 9
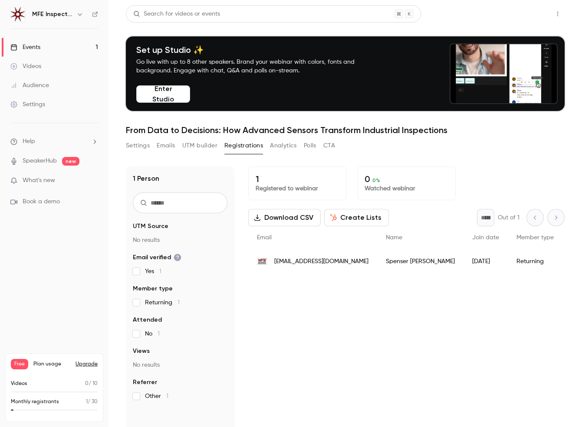
click at [531, 10] on button "Share" at bounding box center [526, 13] width 34 height 17
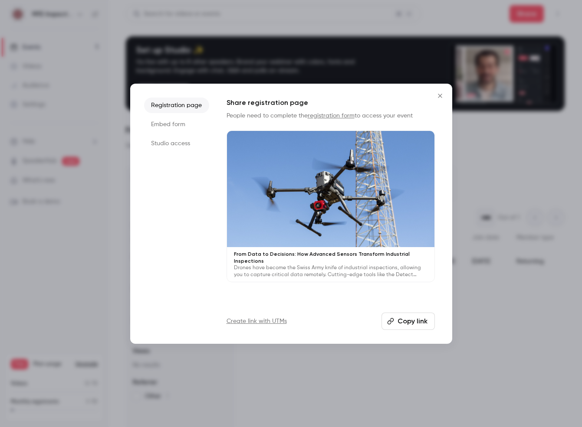
click at [417, 321] on button "Copy link" at bounding box center [407, 321] width 53 height 17
click at [441, 94] on icon "Close" at bounding box center [440, 96] width 4 height 4
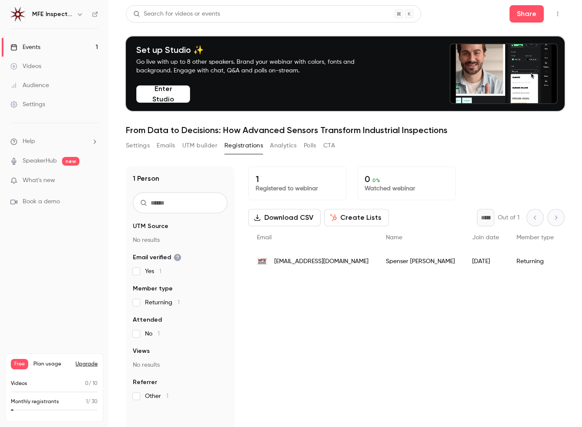
click at [389, 334] on div "1 Registered to webinar 0 0 % Watched webinar Download CSV Create Lists * Out o…" at bounding box center [406, 337] width 316 height 341
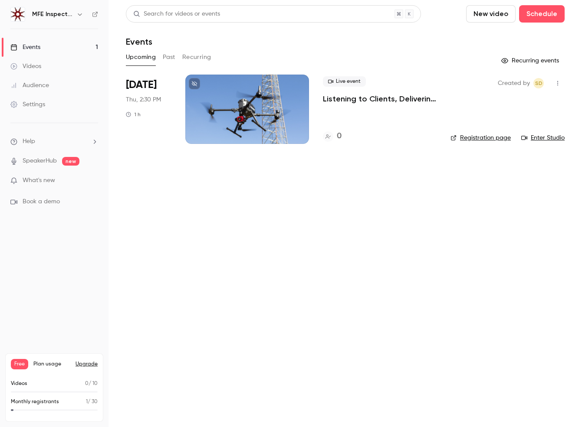
click at [491, 136] on link "Registration page" at bounding box center [480, 138] width 60 height 9
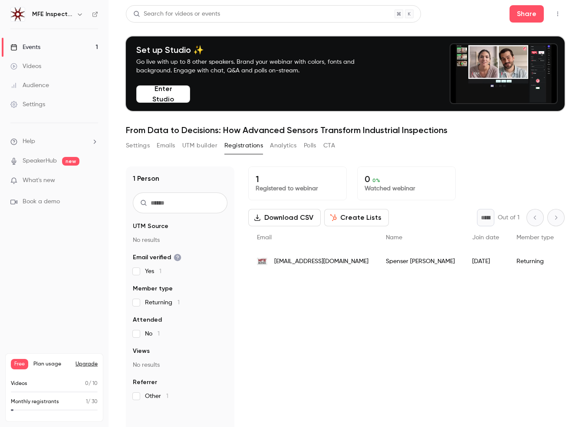
click at [168, 95] on button "Enter Studio" at bounding box center [163, 93] width 54 height 17
